Goal: Navigation & Orientation: Find specific page/section

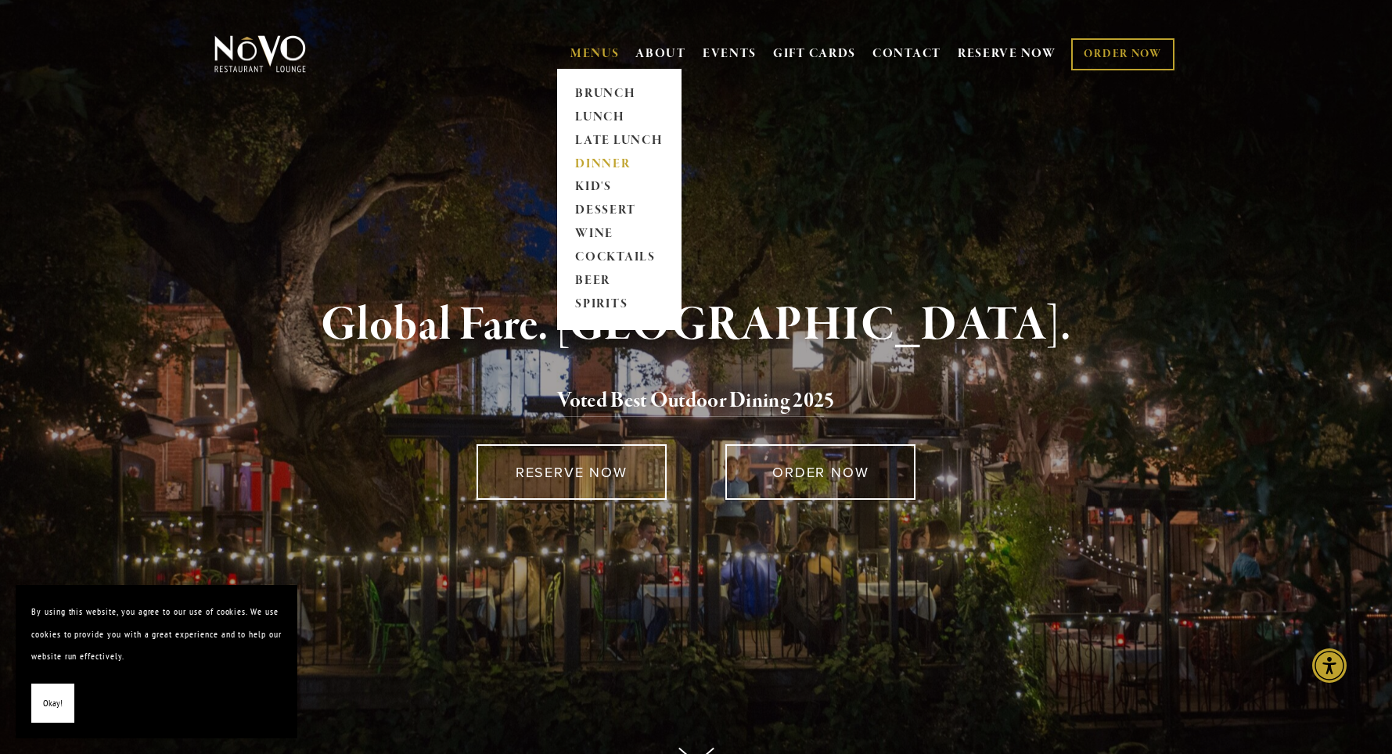
click at [570, 170] on link "DINNER" at bounding box center [619, 164] width 98 height 23
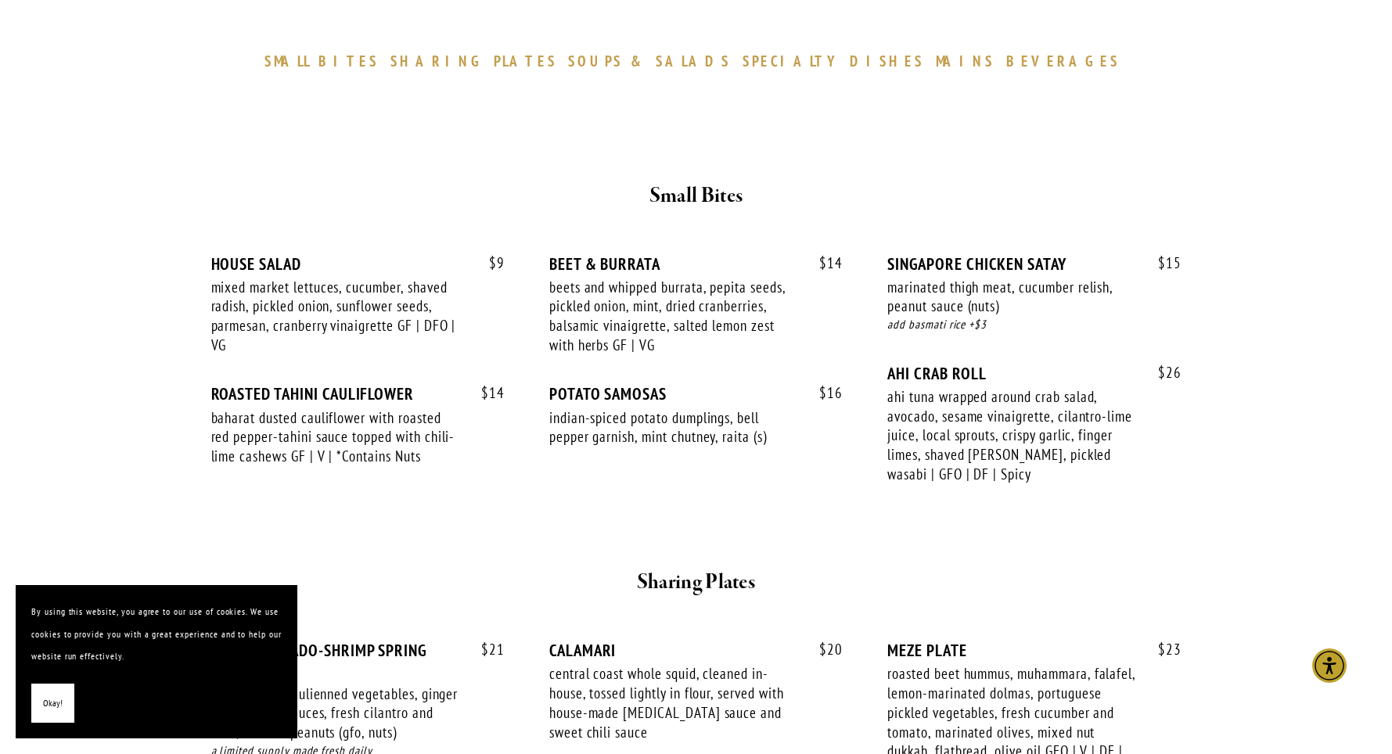
scroll to position [464, 0]
click at [52, 706] on span "Okay!" at bounding box center [53, 703] width 20 height 23
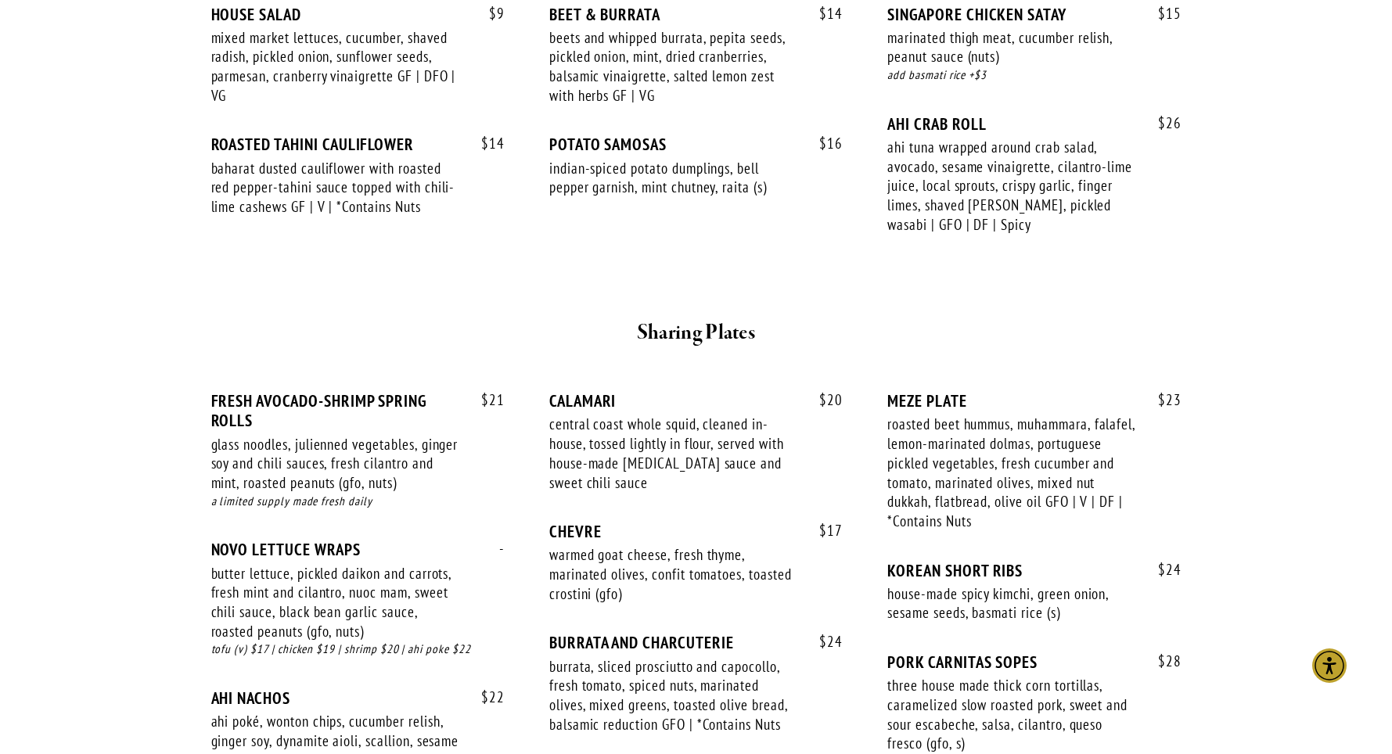
scroll to position [714, 0]
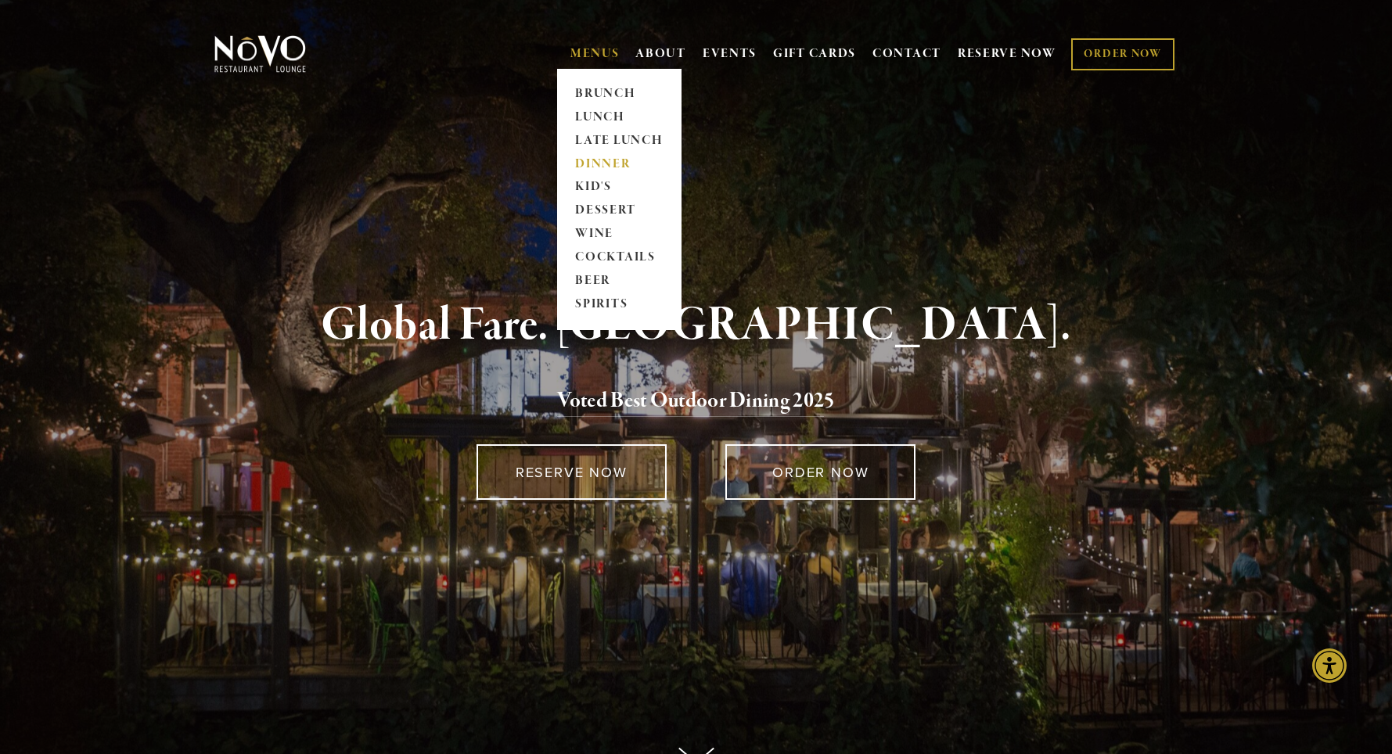
click at [570, 171] on link "DINNER" at bounding box center [619, 164] width 98 height 23
